Goal: Information Seeking & Learning: Learn about a topic

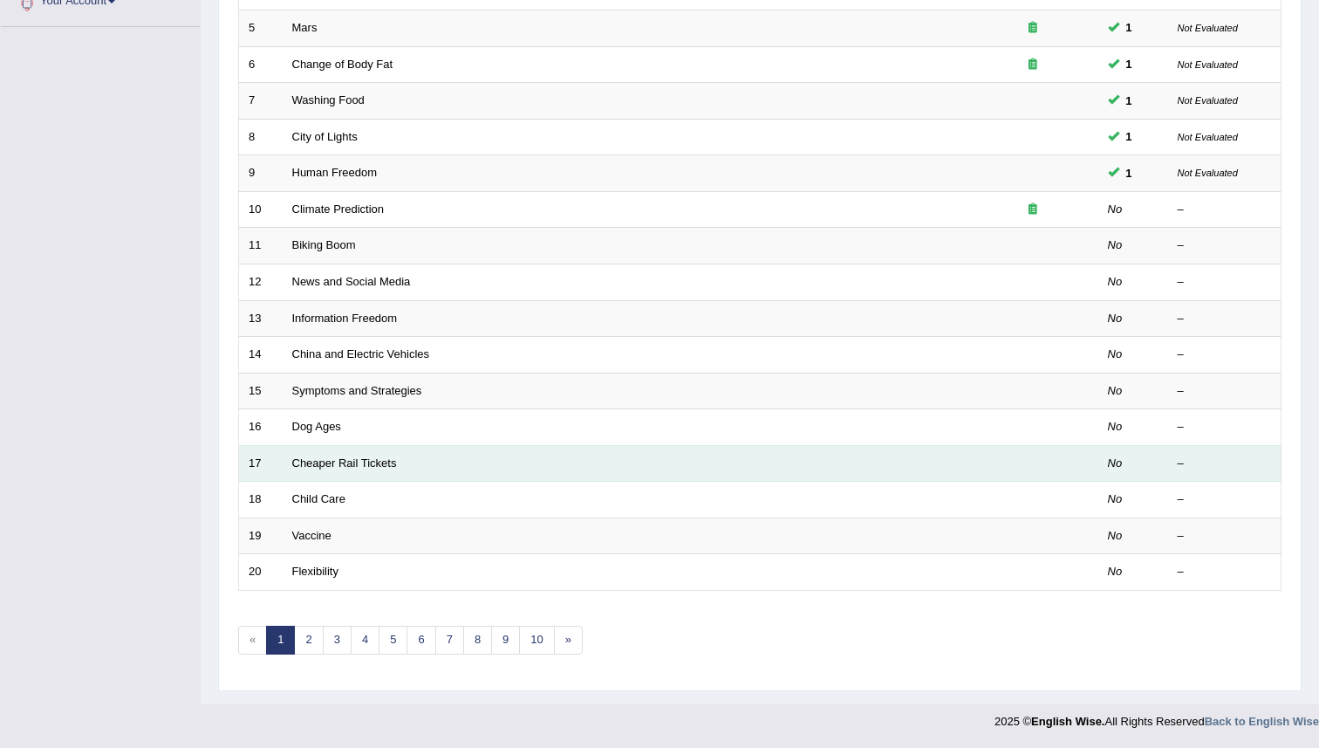
click at [591, 469] on td "Cheaper Rail Tickets" at bounding box center [625, 463] width 685 height 37
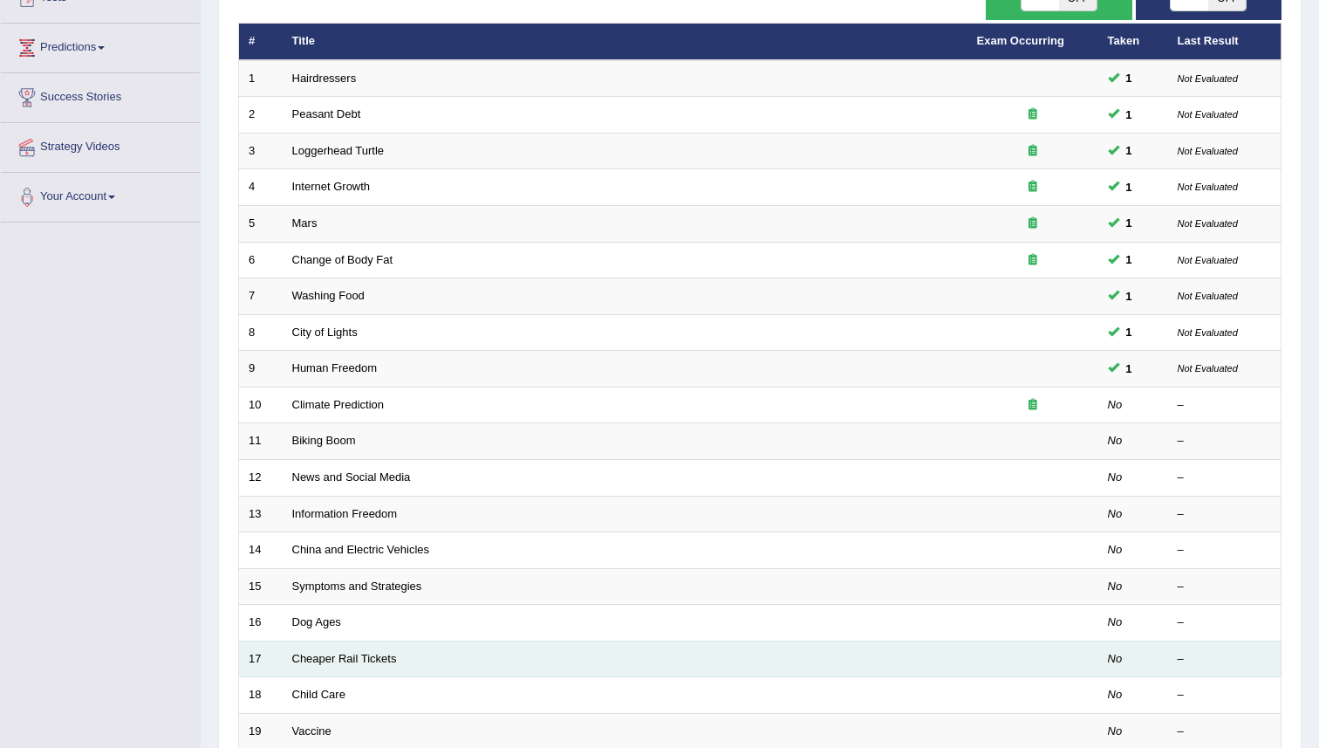
scroll to position [188, 0]
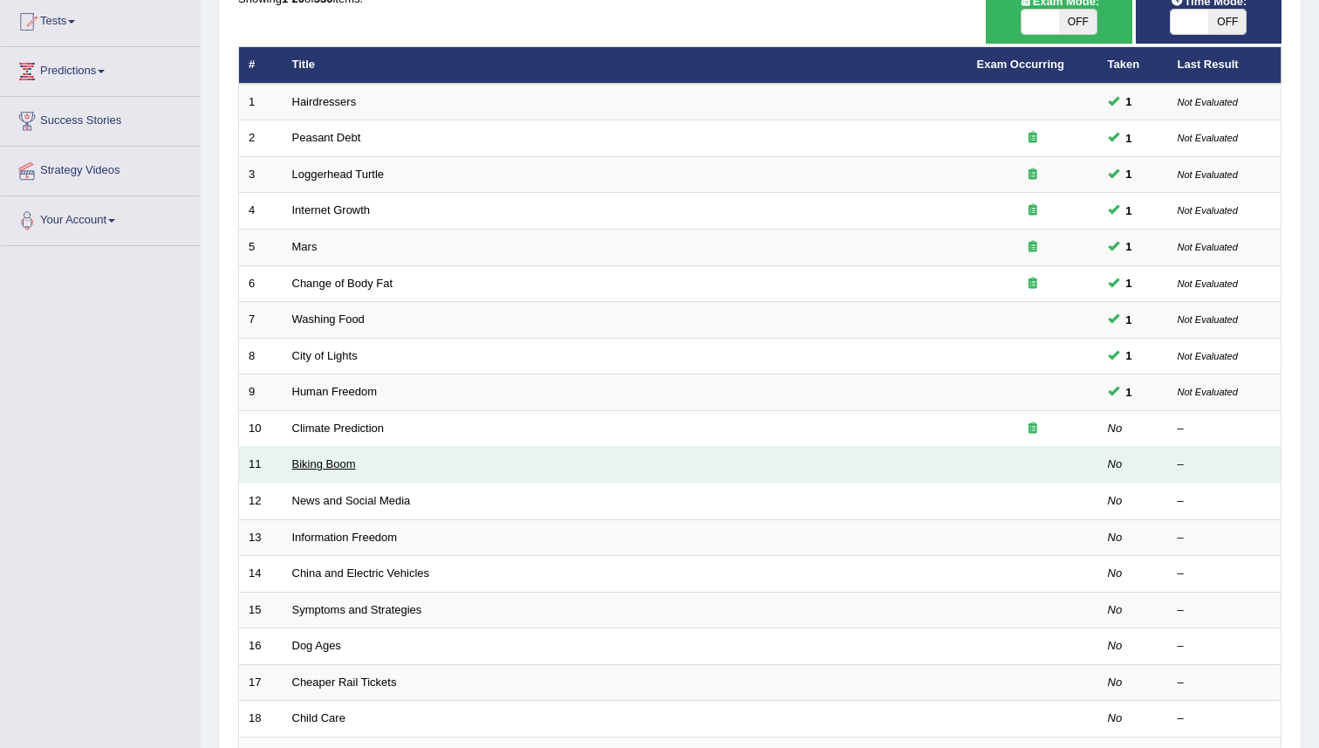
click at [339, 467] on link "Biking Boom" at bounding box center [324, 463] width 64 height 13
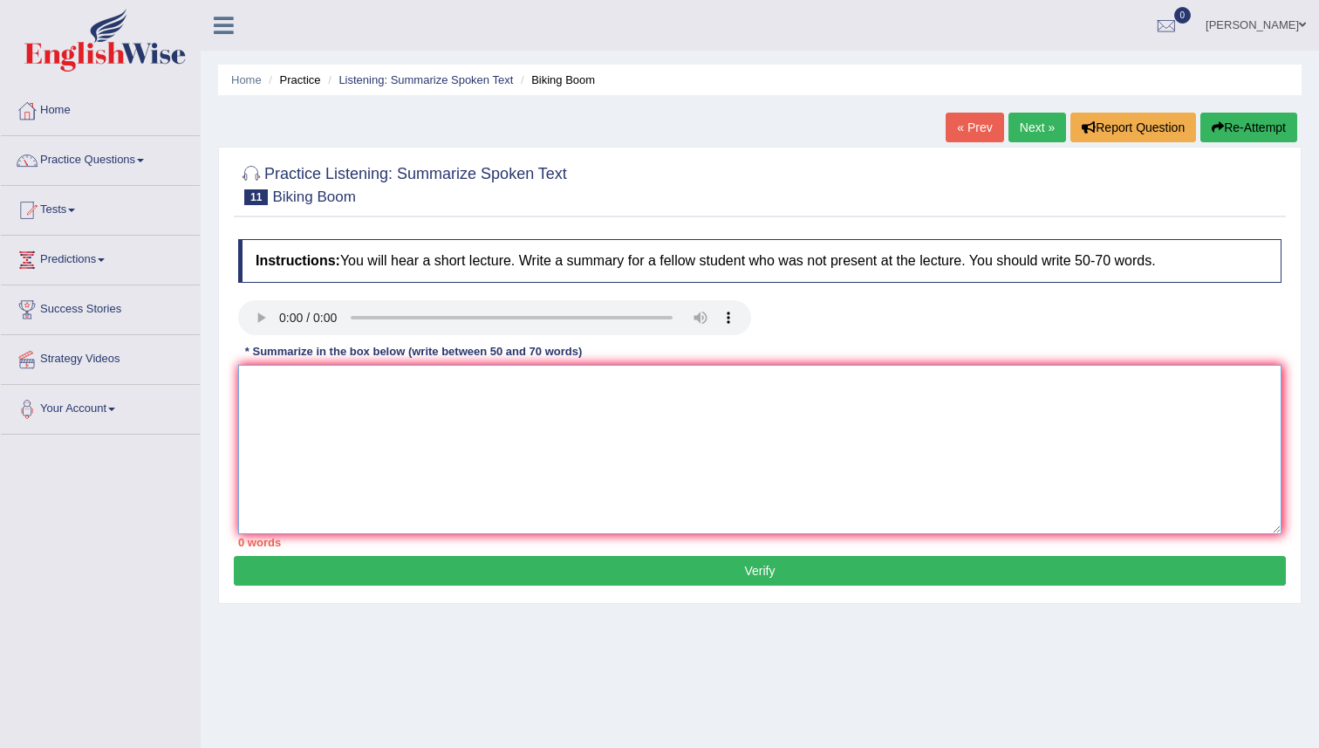
click at [288, 377] on textarea at bounding box center [760, 449] width 1044 height 169
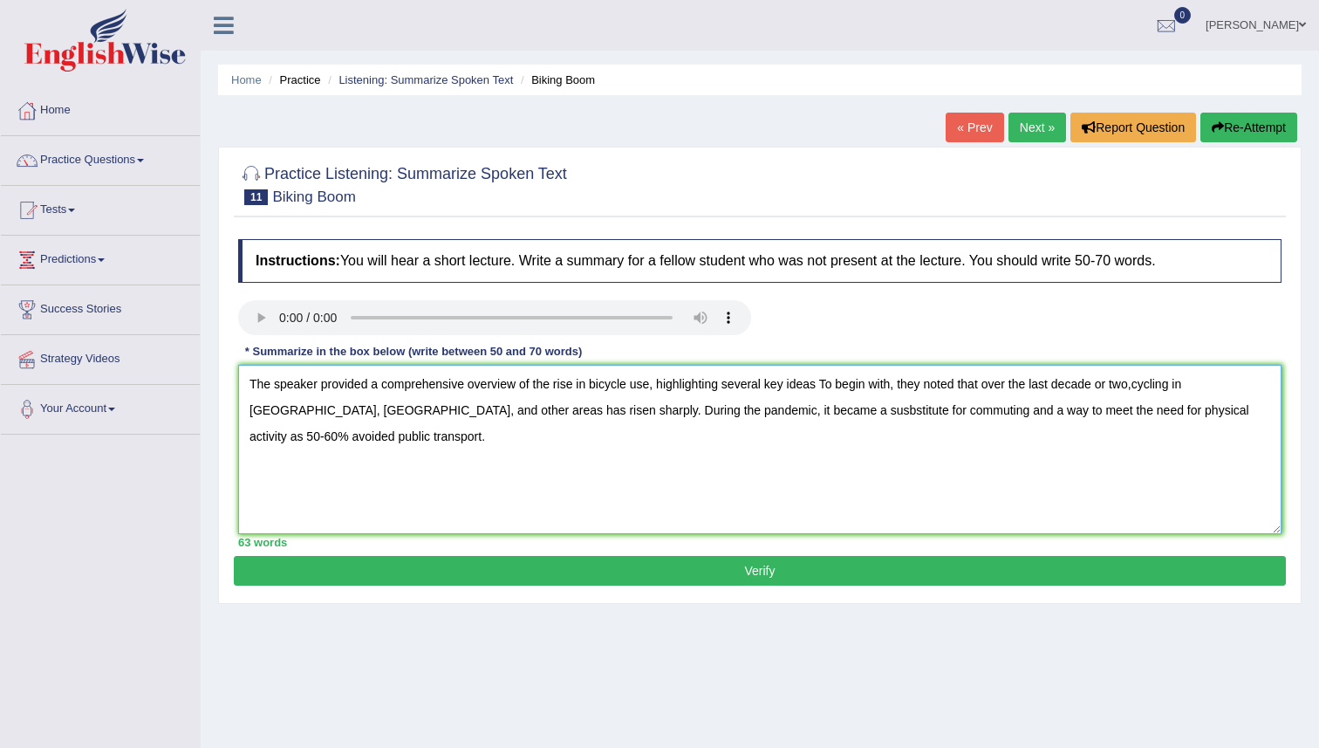
type textarea "The speaker provided a comprehensive overview of the rise in bicycle use, highl…"
click at [470, 566] on button "Verify" at bounding box center [760, 571] width 1052 height 30
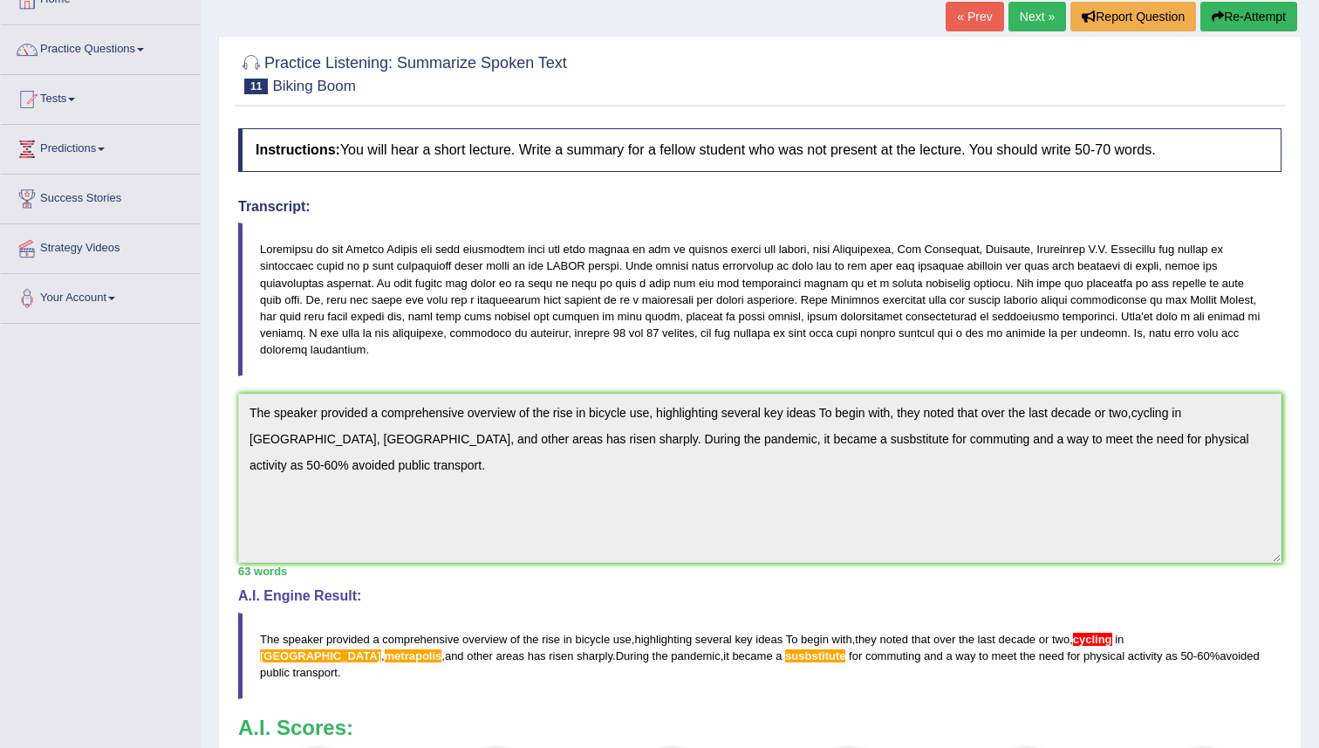
scroll to position [116, 0]
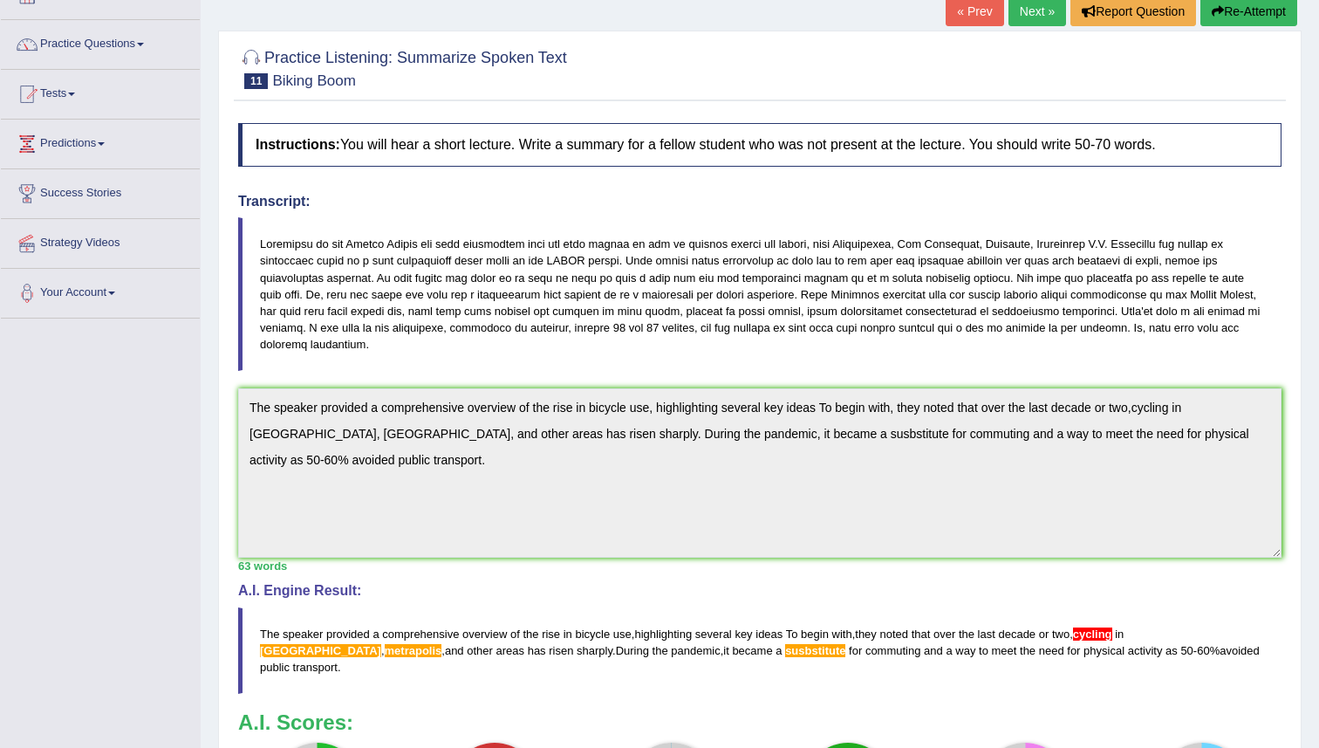
click at [1022, 20] on link "Next »" at bounding box center [1038, 12] width 58 height 30
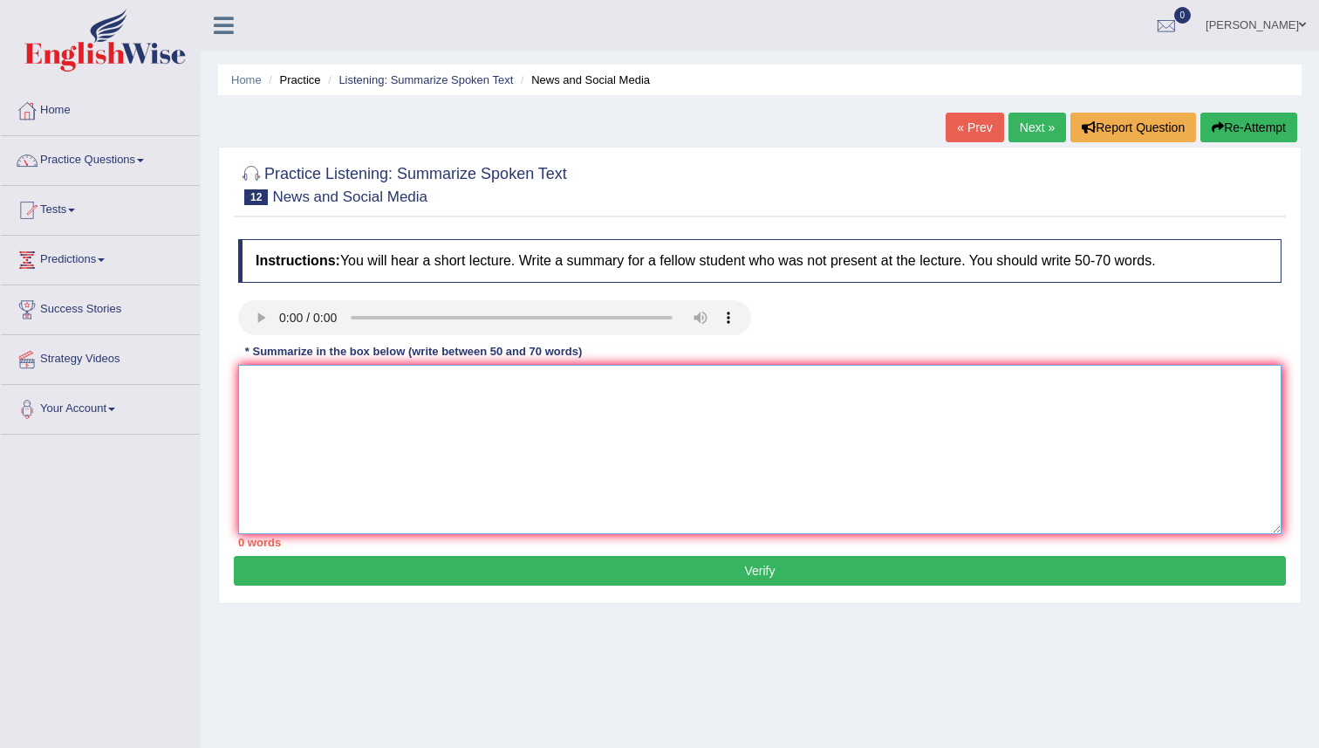
click at [303, 373] on textarea at bounding box center [760, 449] width 1044 height 169
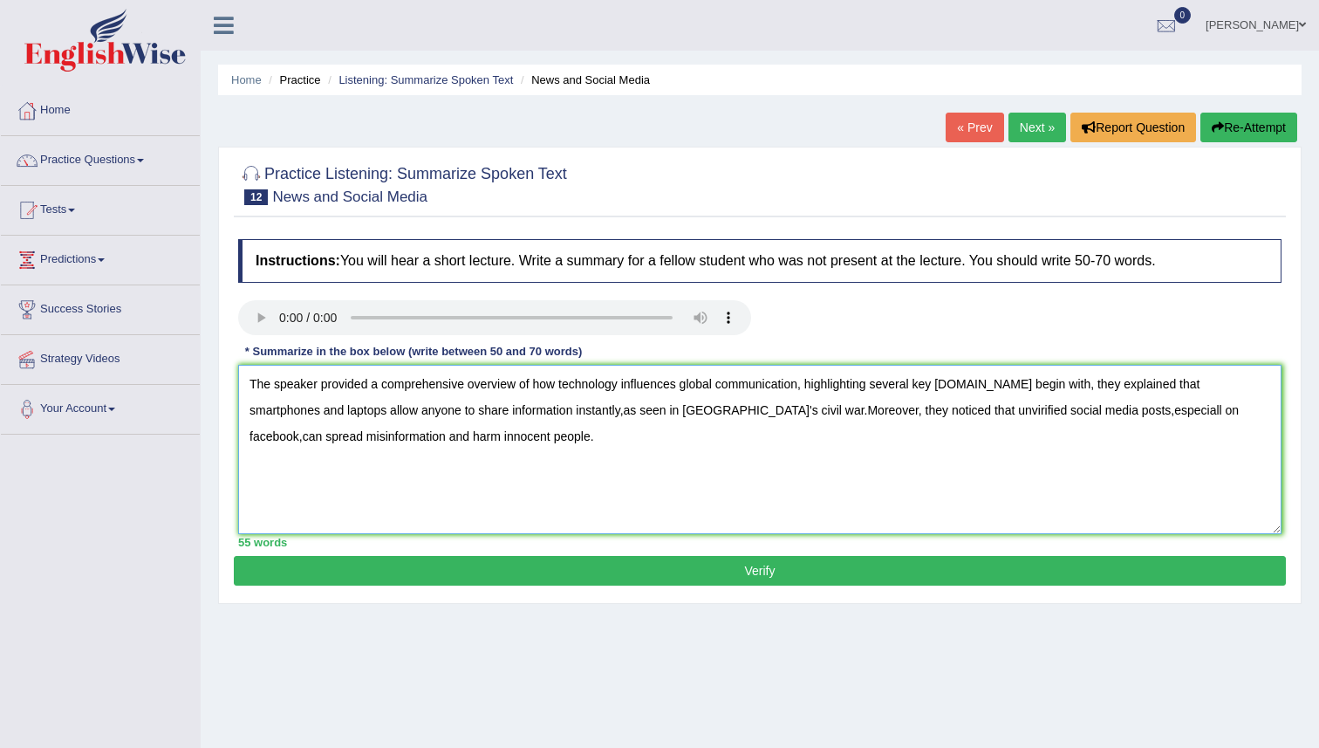
type textarea "The speaker provided a comprehensive overview of how technology influences glob…"
click at [530, 570] on button "Verify" at bounding box center [760, 571] width 1052 height 30
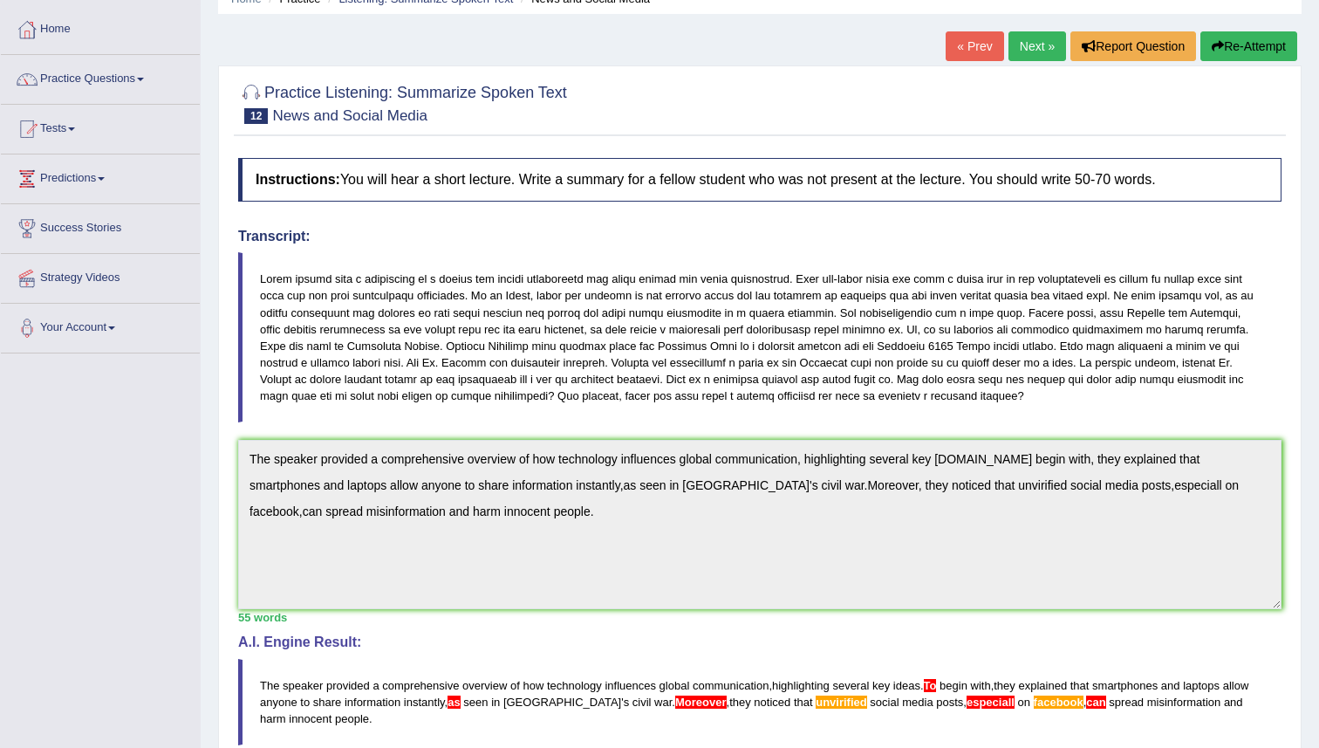
scroll to position [77, 0]
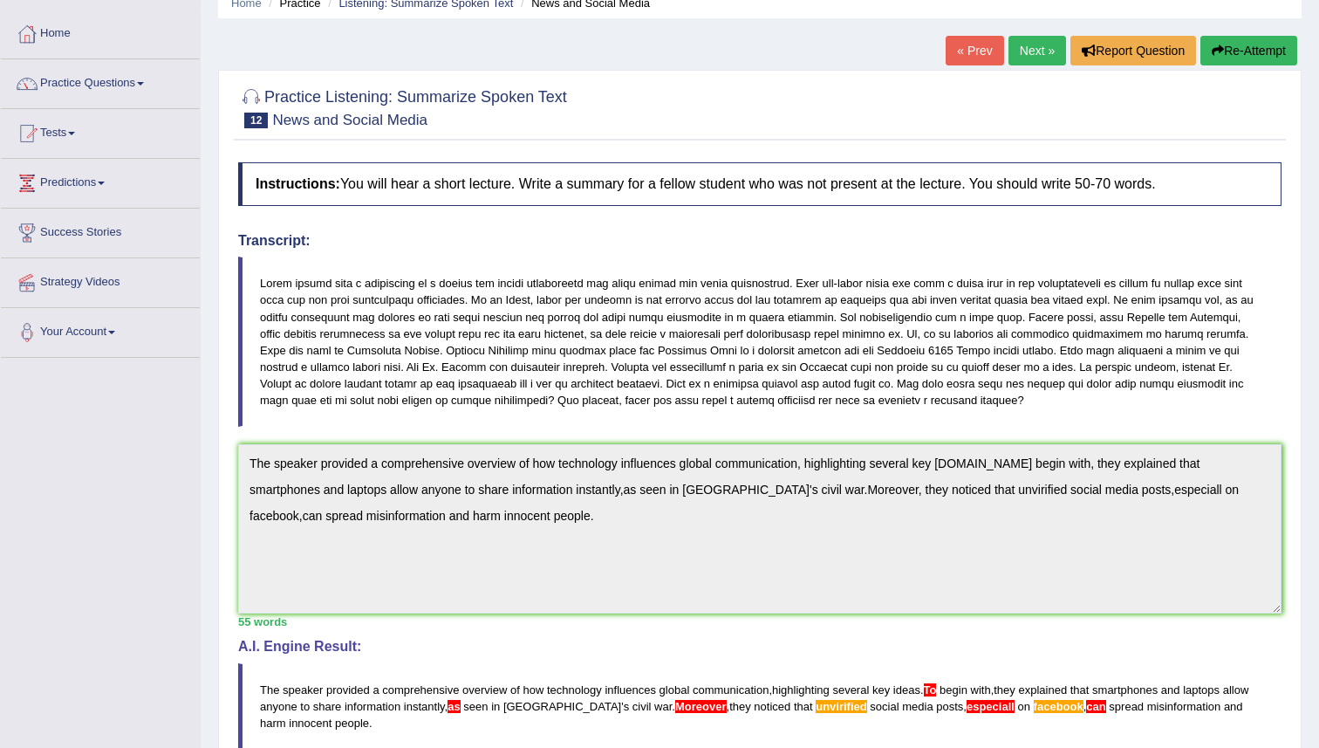
click at [1020, 41] on link "Next »" at bounding box center [1038, 51] width 58 height 30
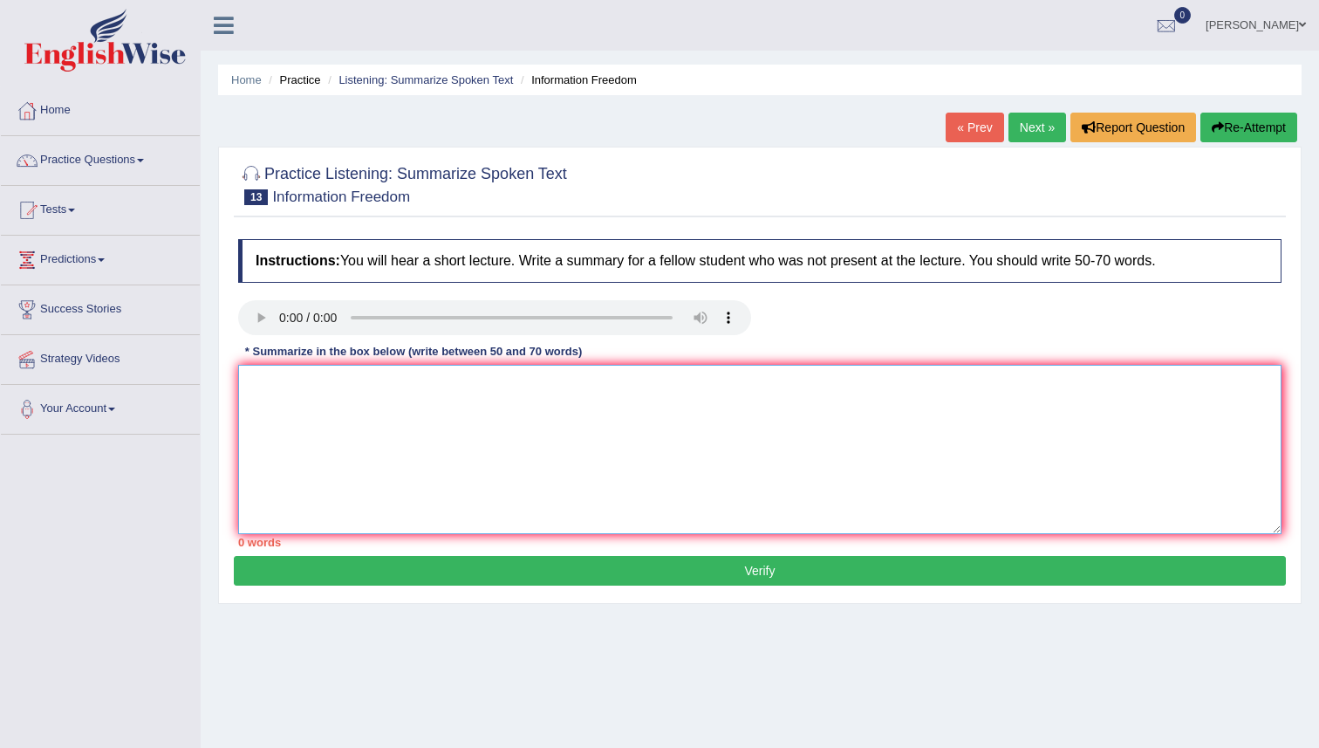
click at [288, 394] on textarea at bounding box center [760, 449] width 1044 height 169
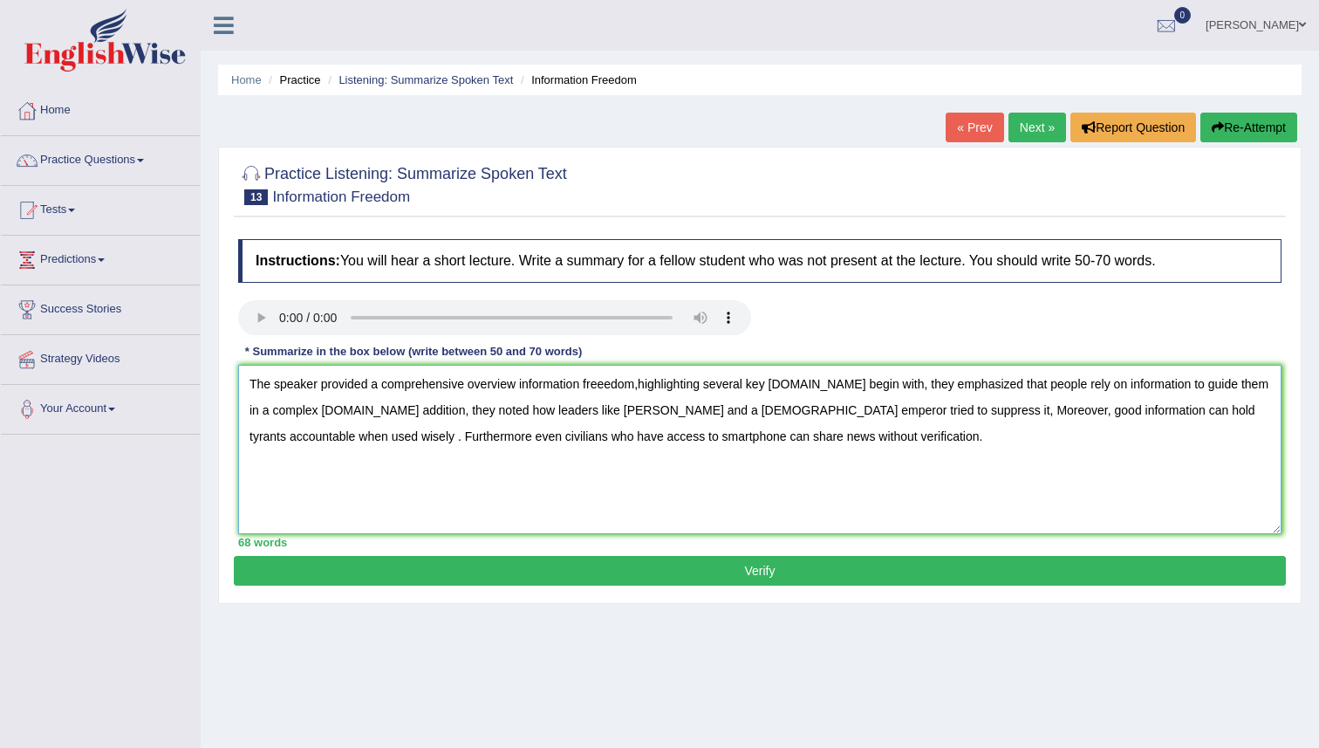
type textarea "The speaker provided a comprehensive overview information freeedom,highlighting…"
click at [641, 580] on button "Verify" at bounding box center [760, 571] width 1052 height 30
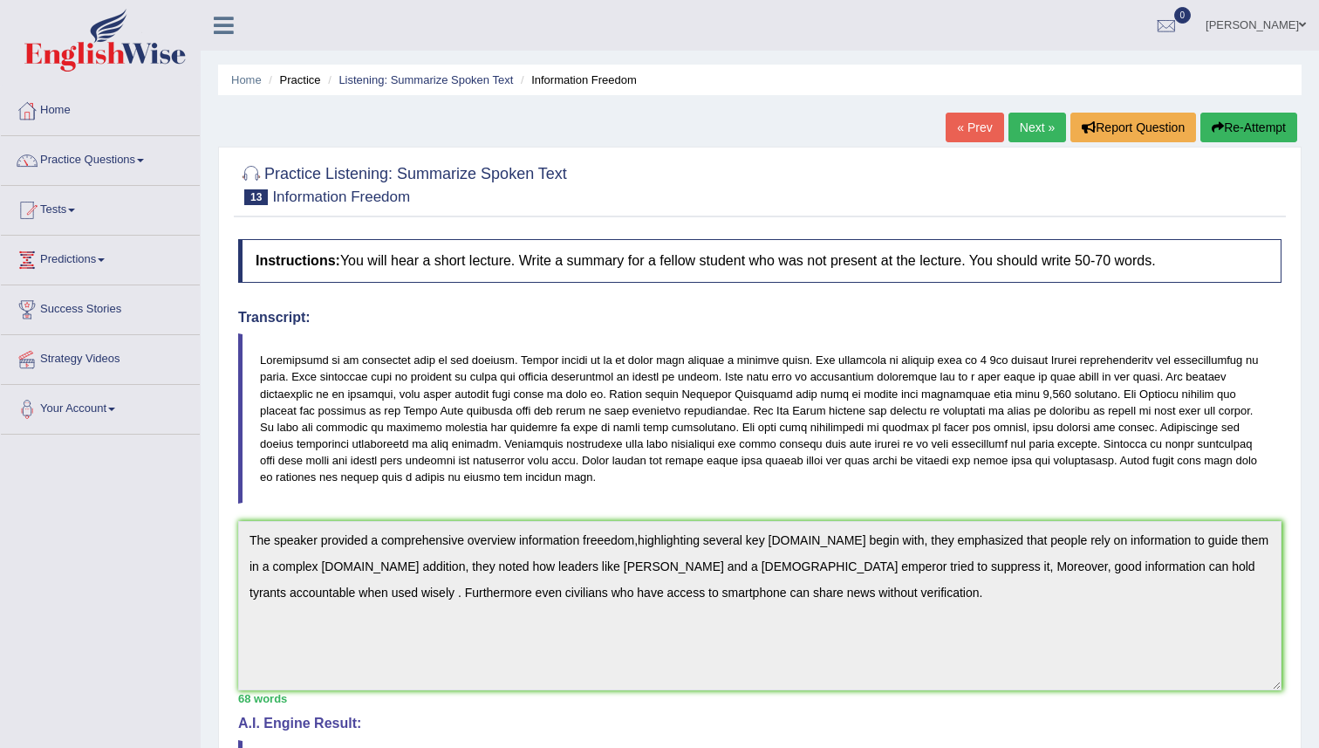
click at [1015, 139] on link "Next »" at bounding box center [1038, 128] width 58 height 30
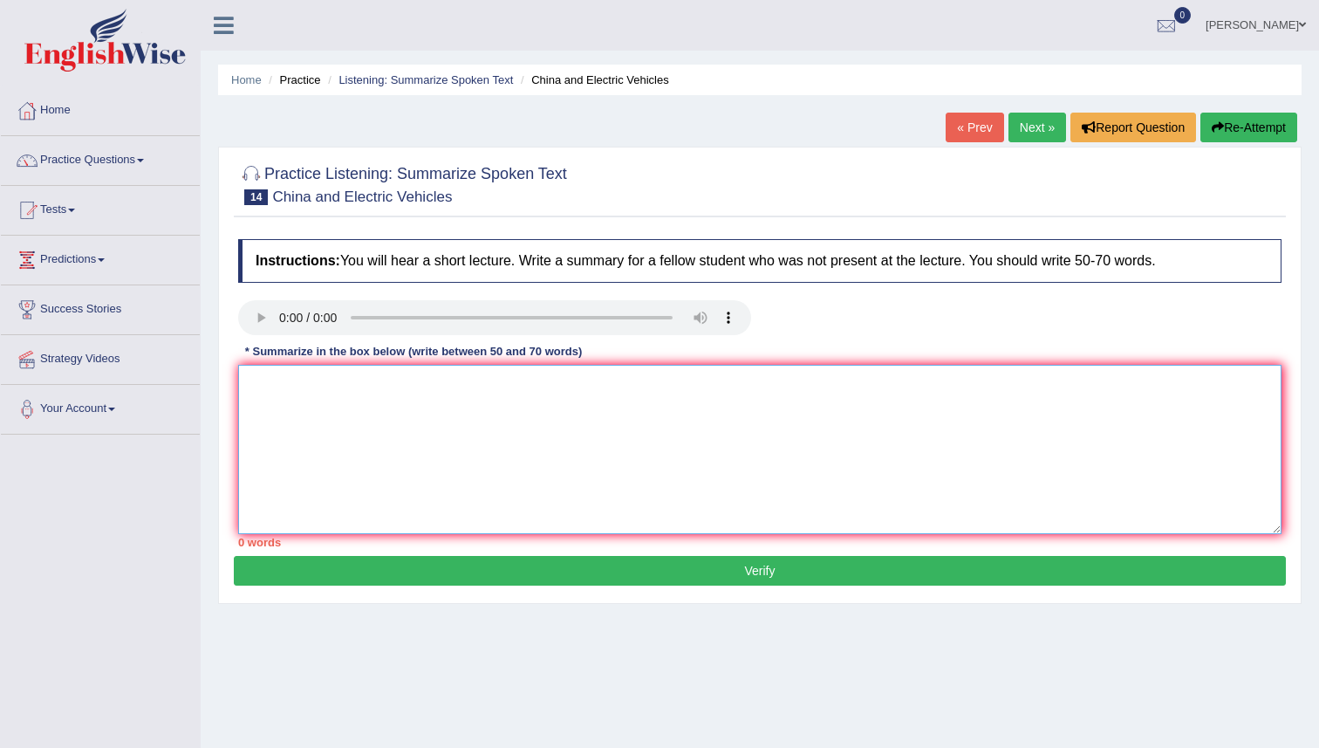
click at [327, 394] on textarea at bounding box center [760, 449] width 1044 height 169
click at [405, 397] on textarea at bounding box center [760, 449] width 1044 height 169
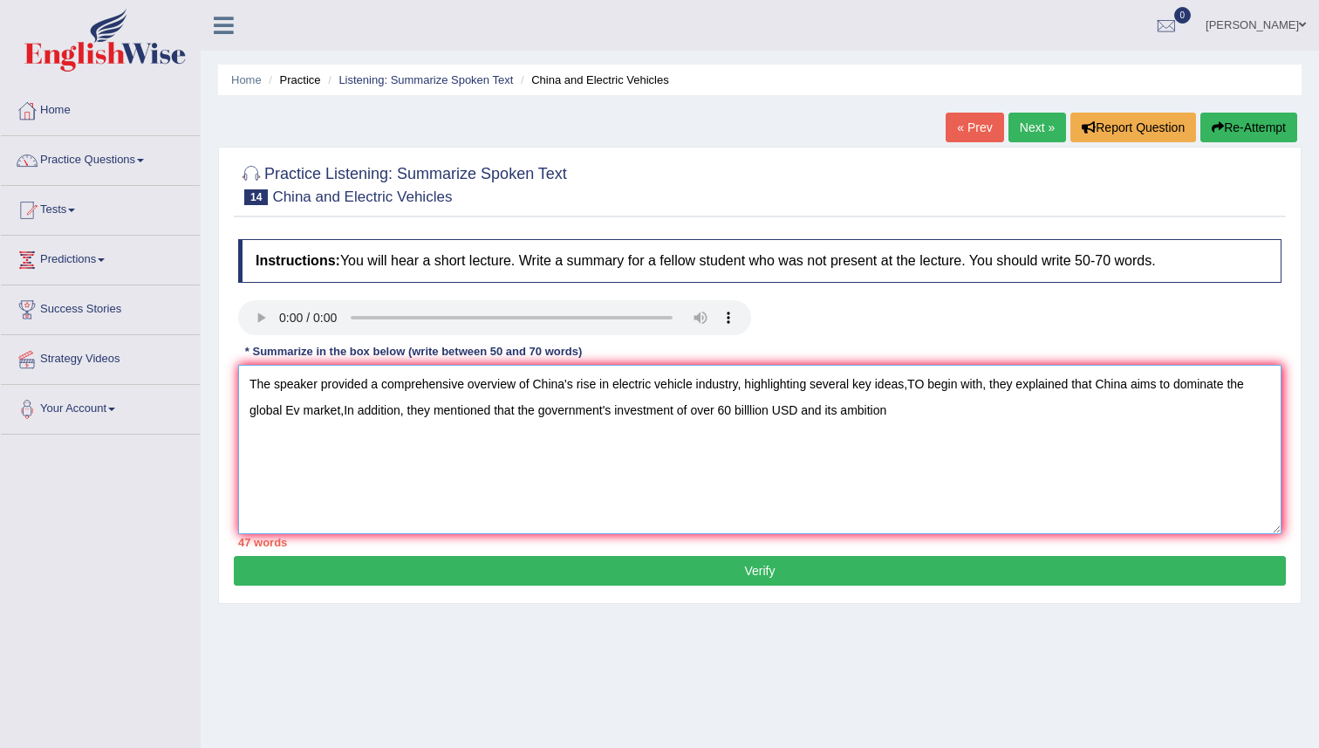
click at [839, 410] on textarea "The speaker provided a comprehensive overview of China's rise in electric vehic…" at bounding box center [760, 449] width 1044 height 169
click at [898, 410] on textarea "The speaker provided a comprehensive overview of China's rise in electric vehic…" at bounding box center [760, 449] width 1044 height 169
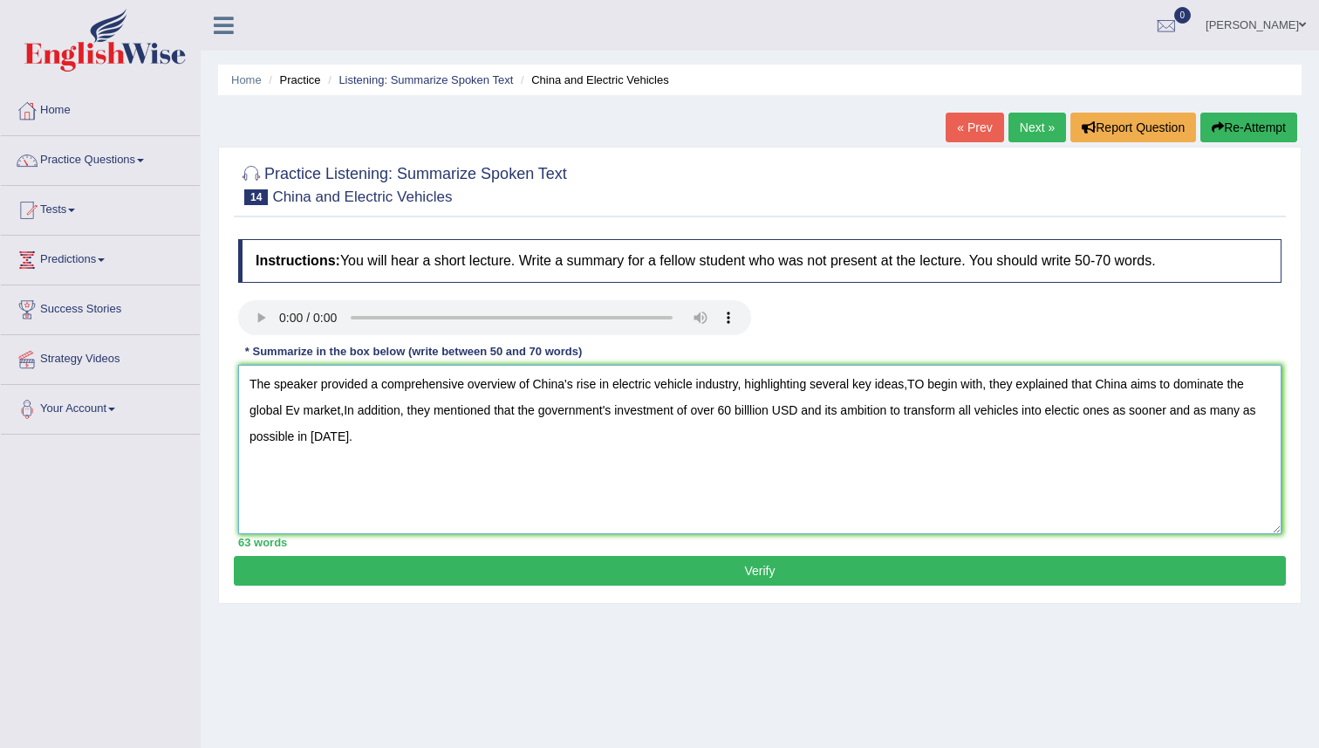
type textarea "The speaker provided a comprehensive overview of China's rise in electric vehic…"
click at [799, 581] on button "Verify" at bounding box center [760, 571] width 1052 height 30
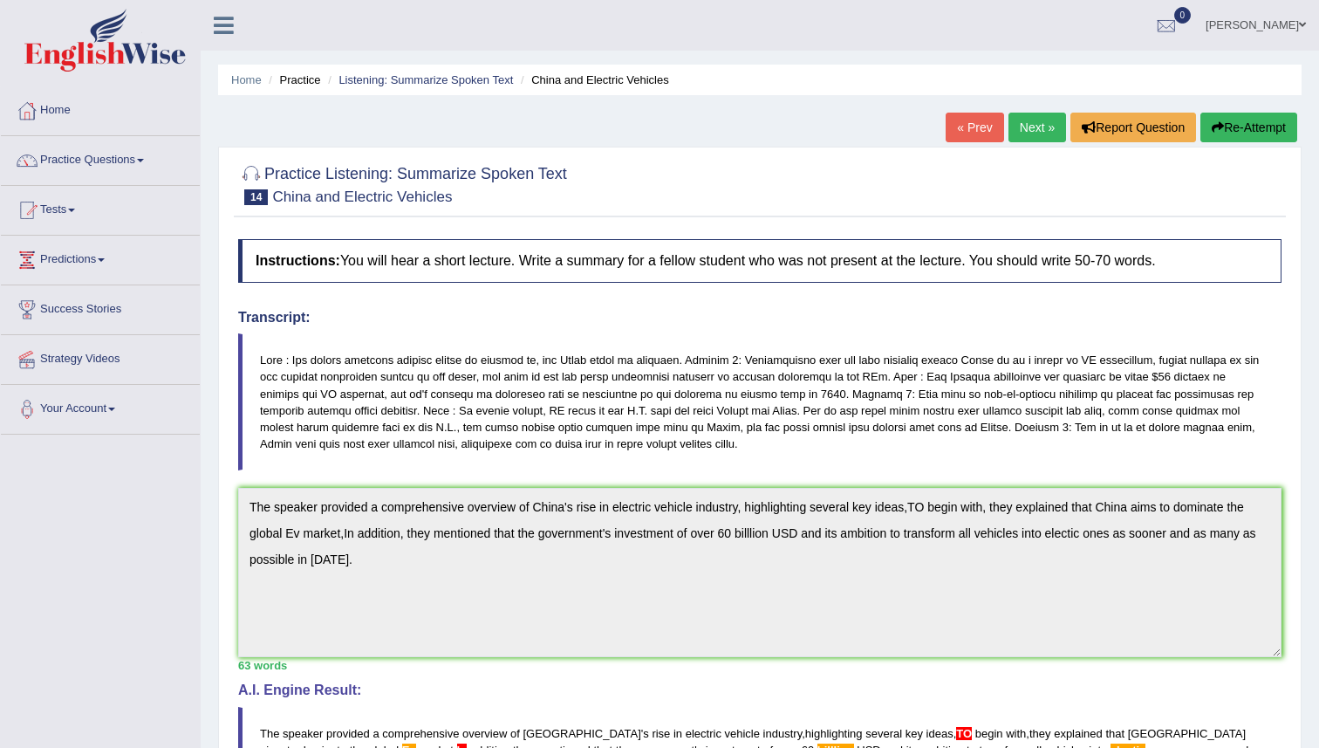
click at [1034, 137] on link "Next »" at bounding box center [1038, 128] width 58 height 30
